Goal: Information Seeking & Learning: Learn about a topic

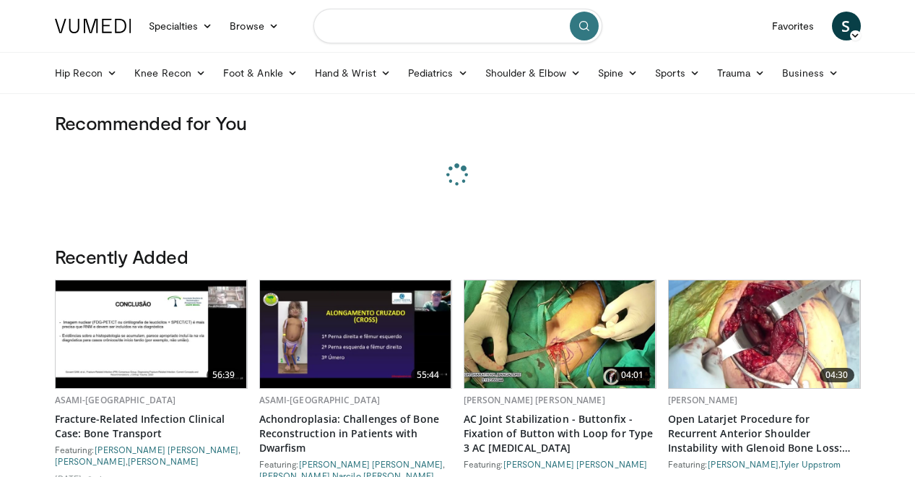
click at [394, 36] on input "Search topics, interventions" at bounding box center [457, 26] width 289 height 35
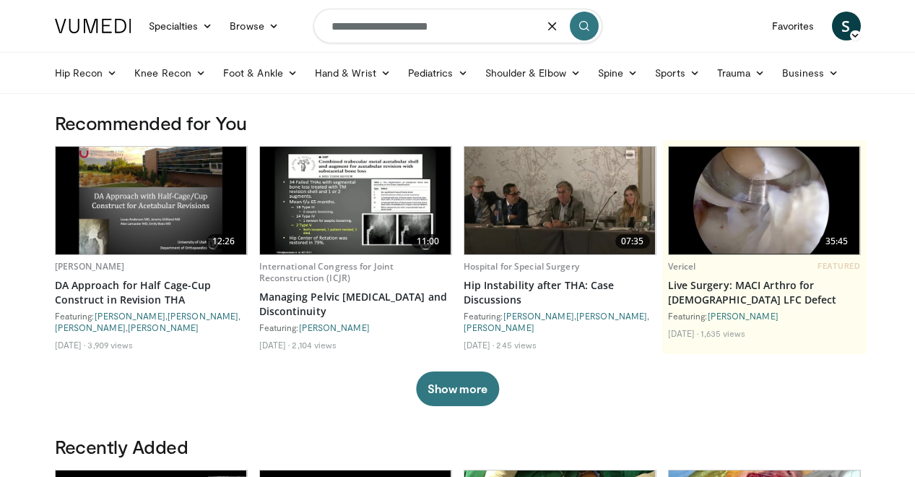
type input "**********"
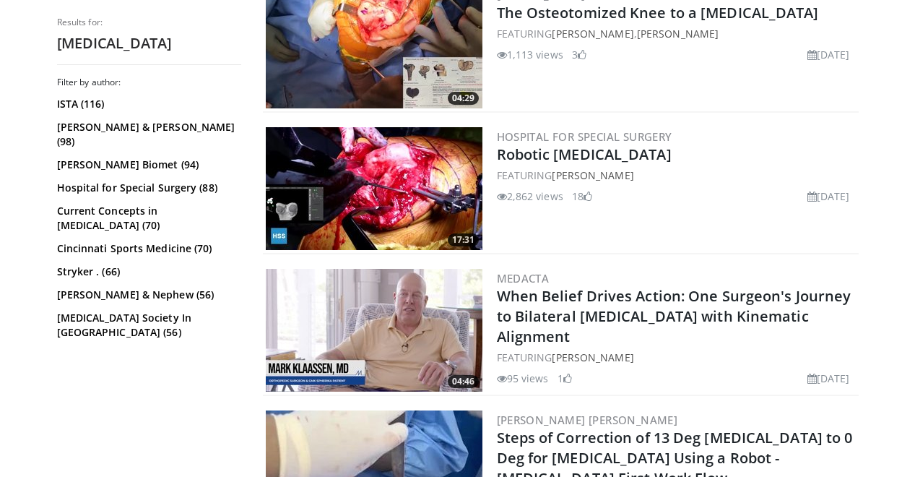
scroll to position [1086, 0]
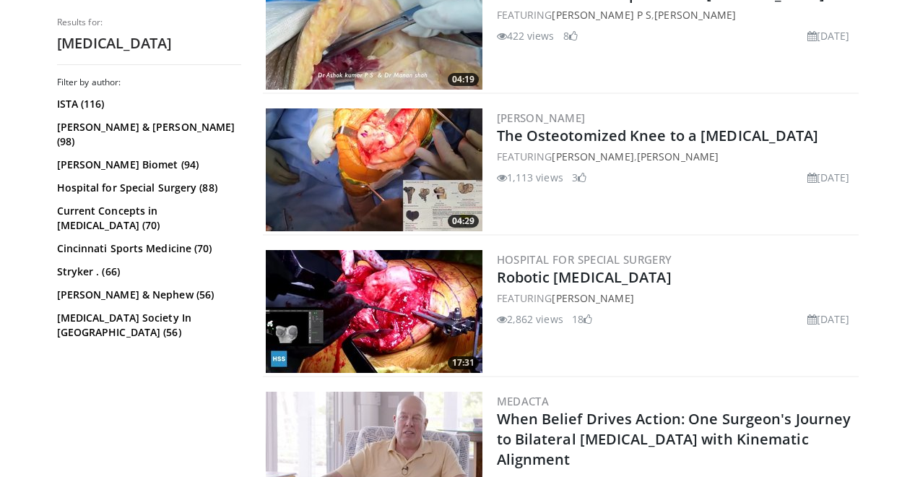
click at [386, 33] on img at bounding box center [374, 28] width 217 height 123
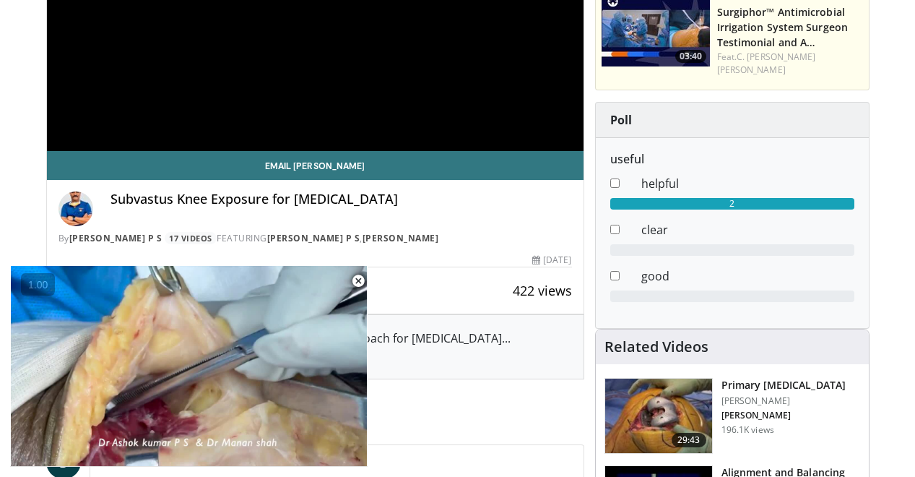
scroll to position [267, 0]
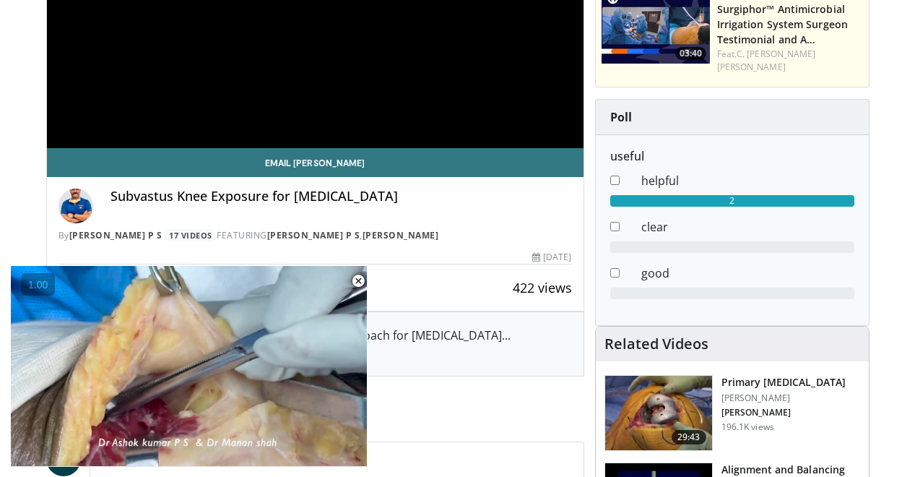
click at [671, 385] on img at bounding box center [658, 413] width 107 height 75
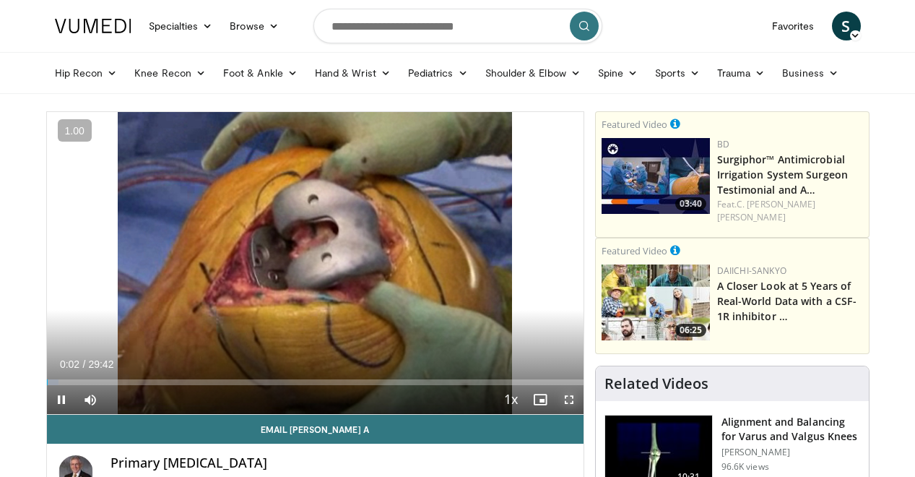
click at [565, 404] on span "Video Player" at bounding box center [569, 399] width 29 height 29
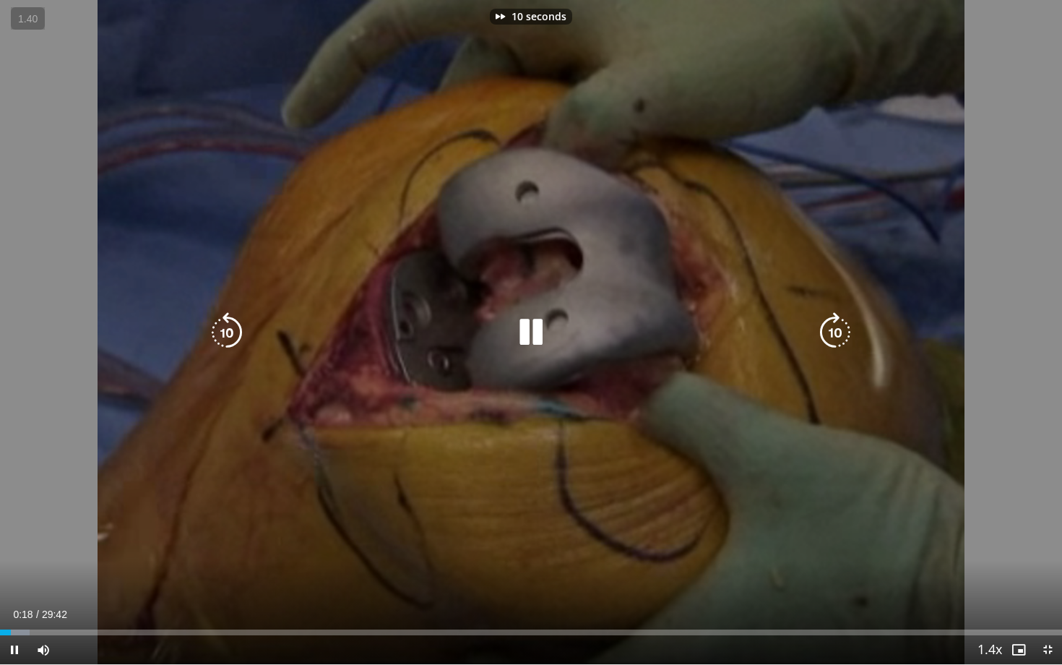
click at [728, 462] on div "10 seconds Tap to unmute" at bounding box center [531, 332] width 1062 height 664
click at [536, 324] on icon "Video Player" at bounding box center [531, 332] width 40 height 40
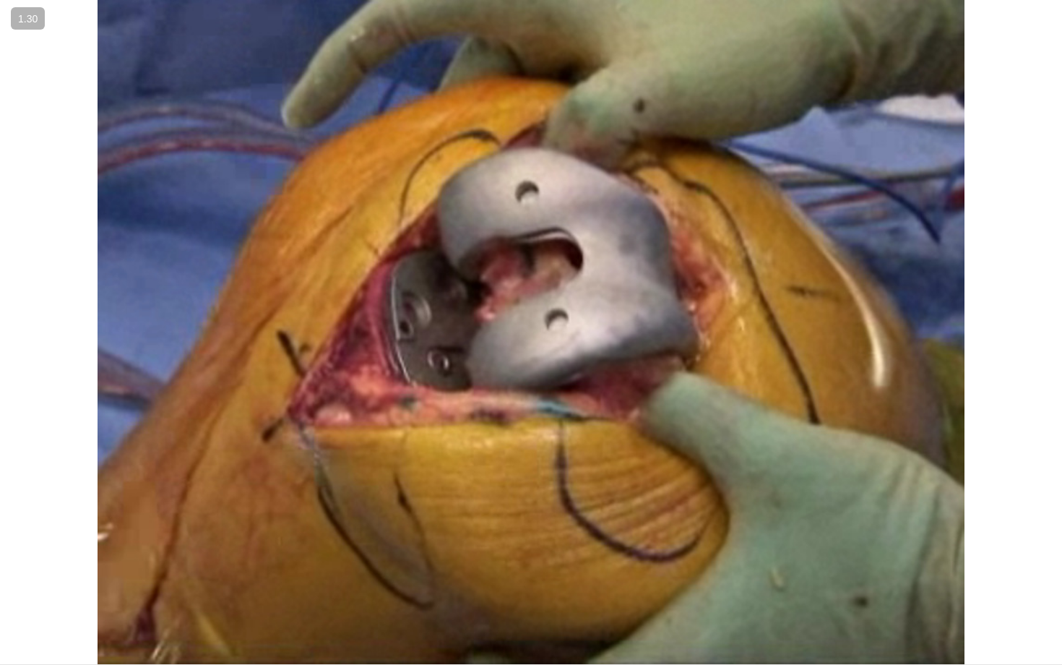
click at [521, 405] on div "10 seconds Tap to unmute" at bounding box center [531, 332] width 1062 height 664
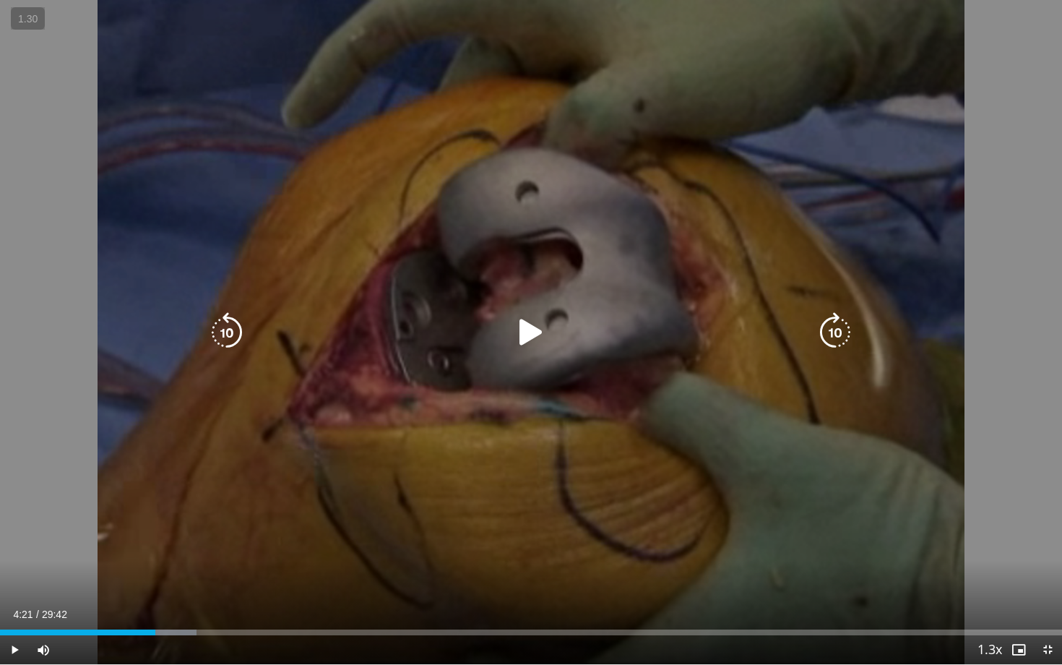
click at [523, 332] on icon "Video Player" at bounding box center [531, 332] width 40 height 40
click at [541, 324] on icon "Video Player" at bounding box center [531, 332] width 40 height 40
click at [537, 319] on icon "Video Player" at bounding box center [531, 332] width 40 height 40
click at [485, 203] on div "10 seconds Tap to unmute" at bounding box center [531, 332] width 1062 height 664
click at [536, 346] on icon "Video Player" at bounding box center [531, 332] width 40 height 40
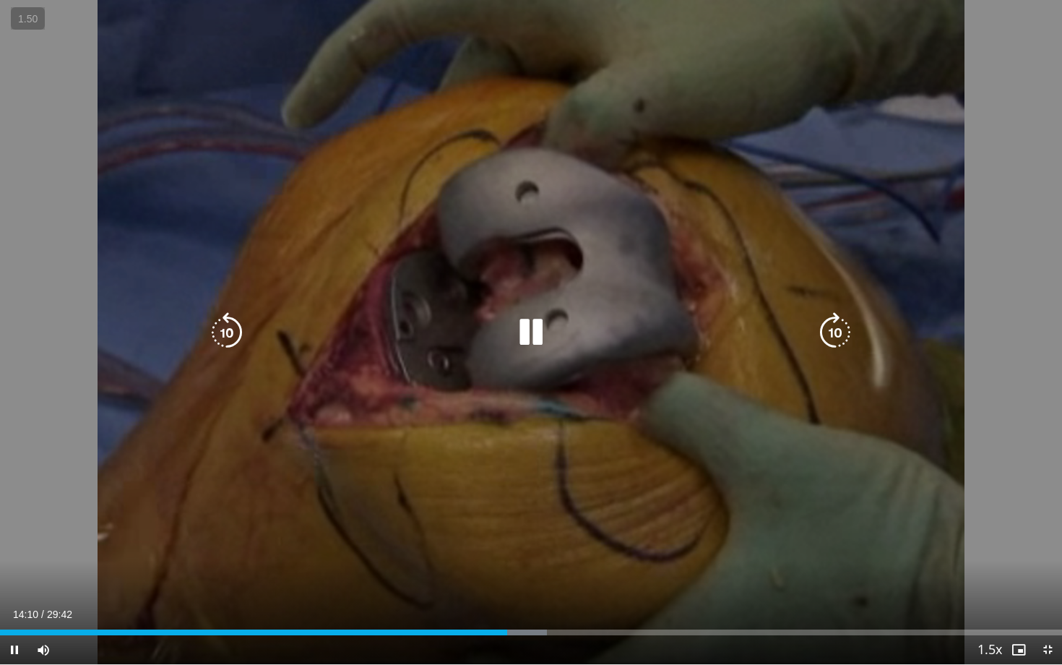
click at [584, 300] on div "10 seconds Tap to unmute" at bounding box center [531, 332] width 1062 height 664
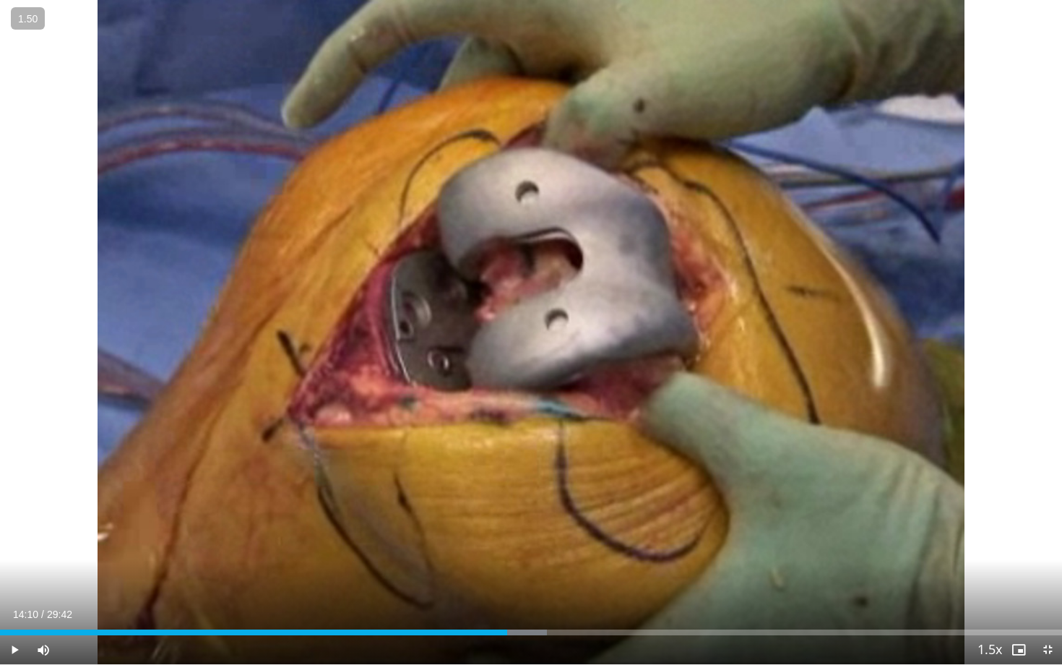
click at [533, 341] on div "10 seconds Tap to unmute" at bounding box center [531, 332] width 1062 height 664
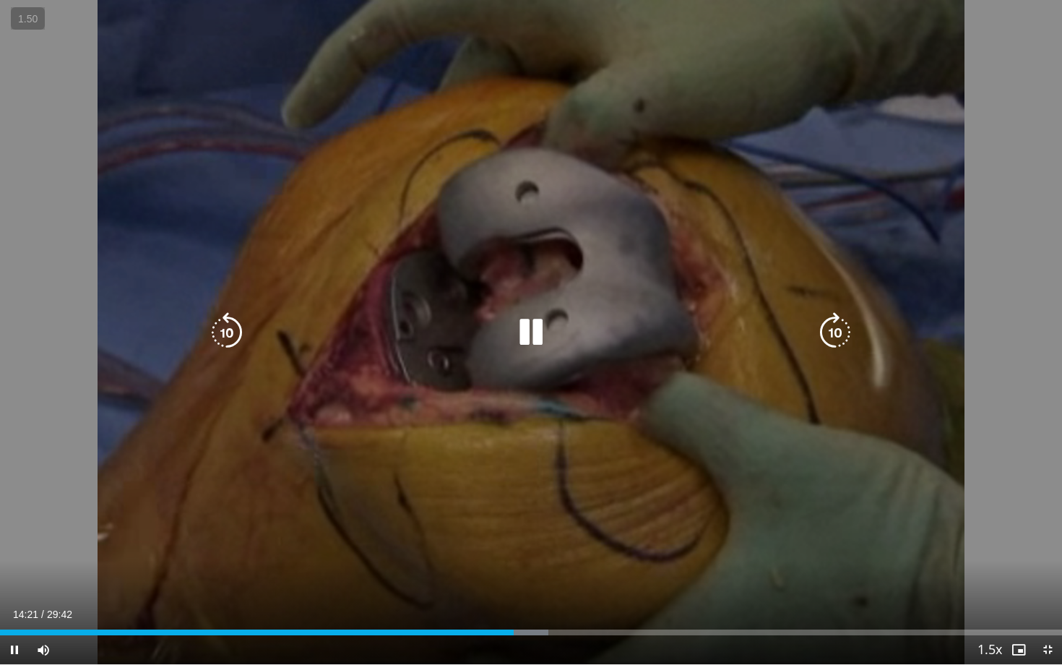
click at [605, 325] on div "Video Player" at bounding box center [530, 332] width 637 height 29
click at [531, 341] on icon "Video Player" at bounding box center [531, 332] width 40 height 40
click at [527, 335] on icon "Video Player" at bounding box center [531, 332] width 40 height 40
click at [603, 394] on div "50 seconds Tap to unmute" at bounding box center [531, 332] width 1062 height 664
click at [596, 394] on div "50 seconds Tap to unmute" at bounding box center [531, 332] width 1062 height 664
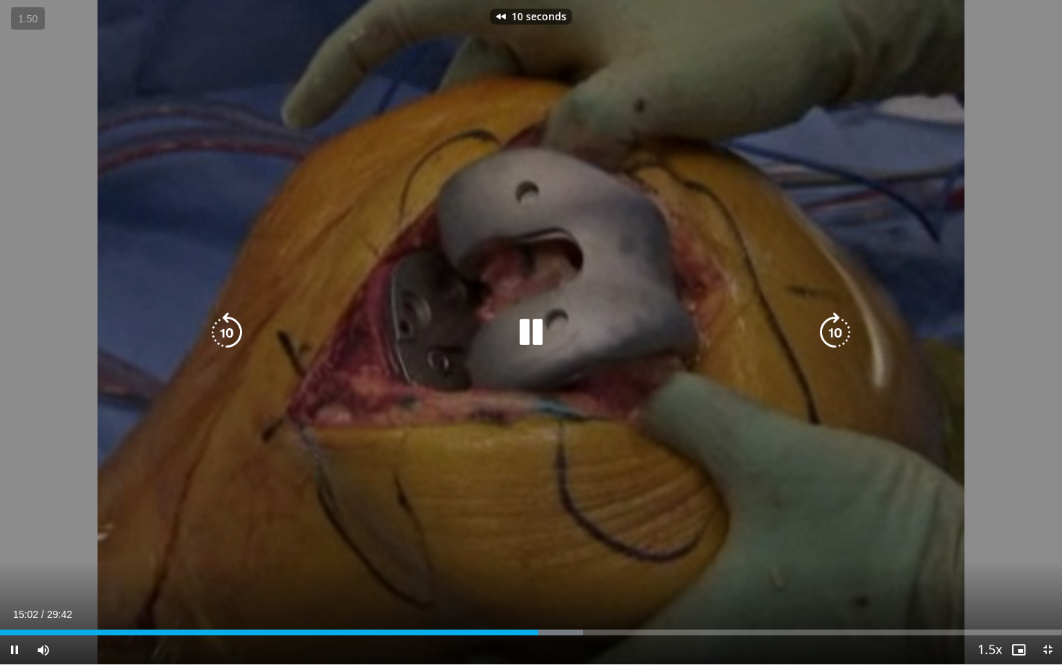
click at [574, 397] on div "10 seconds Tap to unmute" at bounding box center [531, 332] width 1062 height 664
click at [503, 335] on div "Video Player" at bounding box center [530, 332] width 637 height 29
click at [519, 321] on icon "Video Player" at bounding box center [531, 332] width 40 height 40
click at [612, 449] on div "10 seconds Tap to unmute" at bounding box center [531, 332] width 1062 height 664
click at [532, 342] on icon "Video Player" at bounding box center [531, 332] width 40 height 40
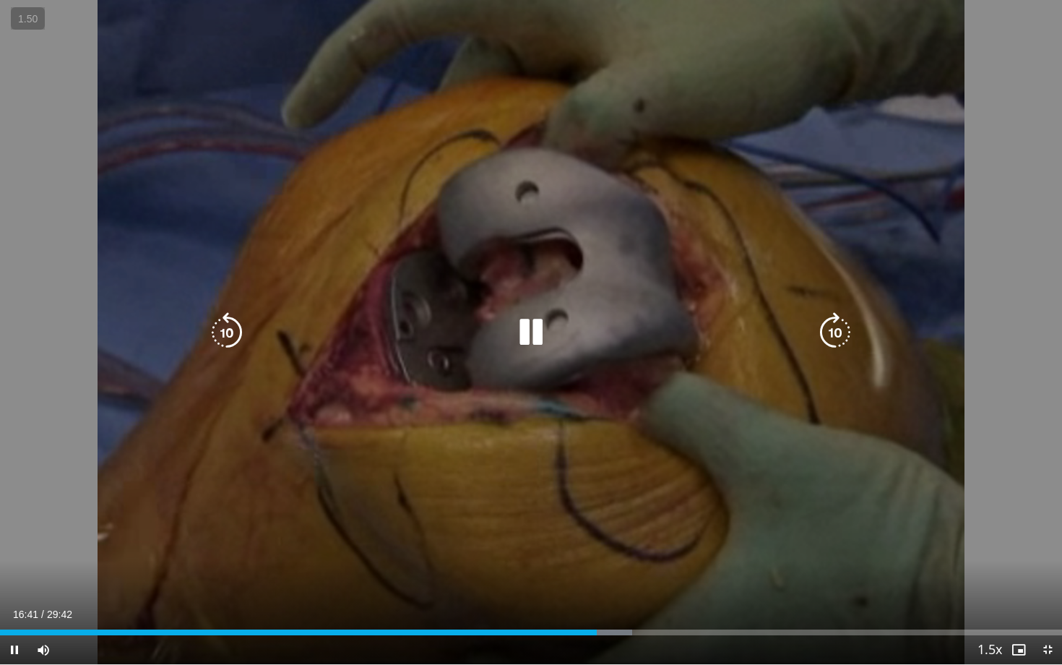
click at [576, 453] on div "10 seconds Tap to unmute" at bounding box center [531, 332] width 1062 height 664
click at [532, 340] on icon "Video Player" at bounding box center [531, 332] width 40 height 40
click at [589, 353] on div "10 seconds Tap to unmute" at bounding box center [531, 332] width 1062 height 664
